Goal: Task Accomplishment & Management: Complete application form

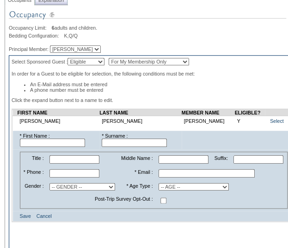
scroll to position [143, 0]
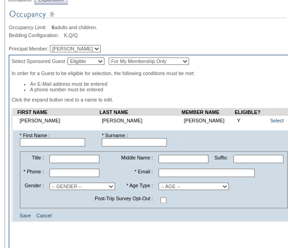
click at [72, 146] on input "text" at bounding box center [52, 142] width 65 height 8
type input "T"
type input "[PERSON_NAME]"
click at [150, 146] on input "text" at bounding box center [134, 142] width 65 height 8
drag, startPoint x: 118, startPoint y: 144, endPoint x: 232, endPoint y: 91, distance: 126.1
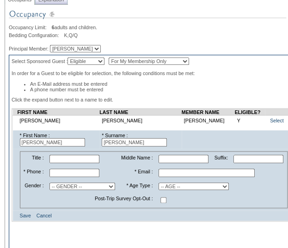
click at [232, 91] on li "A phone number must be entered" at bounding box center [191, 90] width 322 height 6
click at [125, 146] on input "[PERSON_NAME]" at bounding box center [134, 142] width 65 height 8
type input "[PERSON_NAME]"
click at [87, 159] on input "text" at bounding box center [75, 159] width 50 height 8
click at [64, 177] on input "text" at bounding box center [75, 172] width 50 height 8
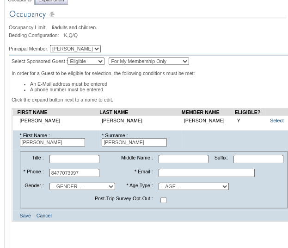
type input "8477073997"
click at [170, 177] on input "text" at bounding box center [207, 172] width 96 height 8
paste input "[PERSON_NAME][EMAIL_ADDRESS][PERSON_NAME][DOMAIN_NAME]"
type input "[PERSON_NAME][EMAIL_ADDRESS][PERSON_NAME][DOMAIN_NAME]"
click at [175, 189] on select "-- AGE -- Adult (23 years and older) Young Adult (18 - 22 years) Child (2 - 17 …" at bounding box center [194, 185] width 70 height 7
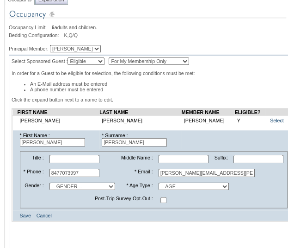
select select "A"
click at [159, 187] on select "-- AGE -- Adult (23 years and older) Young Adult (18 - 22 years) Child (2 - 17 …" at bounding box center [194, 185] width 70 height 7
click at [91, 189] on select "-- GENDER -- [DEMOGRAPHIC_DATA] [DEMOGRAPHIC_DATA]" at bounding box center [83, 185] width 66 height 7
select select "M"
click at [53, 187] on select "-- GENDER -- [DEMOGRAPHIC_DATA] [DEMOGRAPHIC_DATA]" at bounding box center [83, 185] width 66 height 7
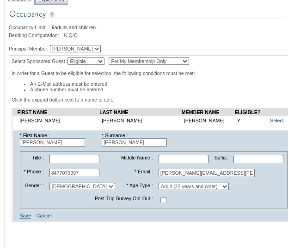
click at [24, 218] on link "Save" at bounding box center [25, 215] width 11 height 6
